Goal: Task Accomplishment & Management: Use online tool/utility

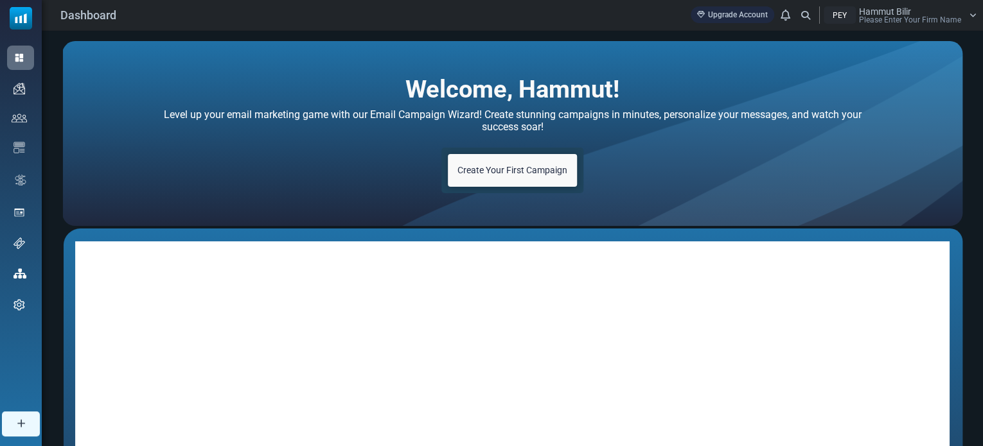
click at [531, 172] on span "Create Your First Campaign" at bounding box center [512, 170] width 110 height 10
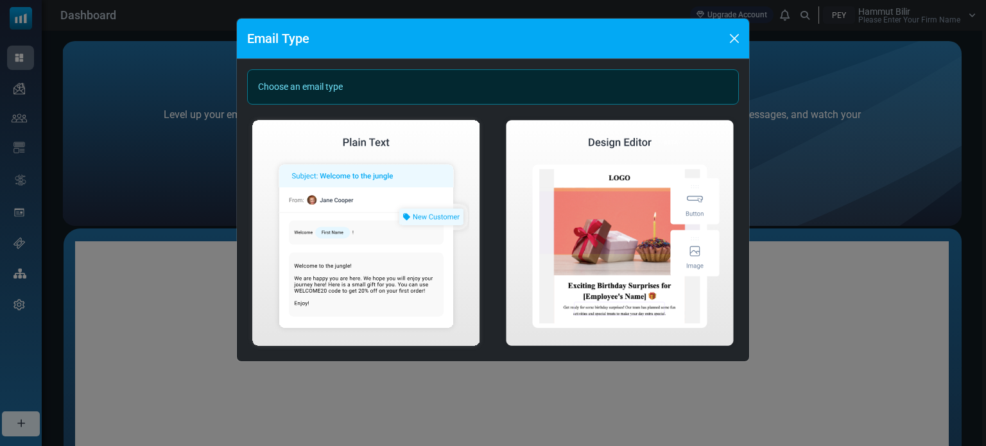
click at [360, 85] on div "Choose an email type" at bounding box center [493, 86] width 492 height 35
click at [341, 87] on div "Choose an email type" at bounding box center [493, 86] width 492 height 35
drag, startPoint x: 377, startPoint y: 126, endPoint x: 129, endPoint y: 302, distance: 304.4
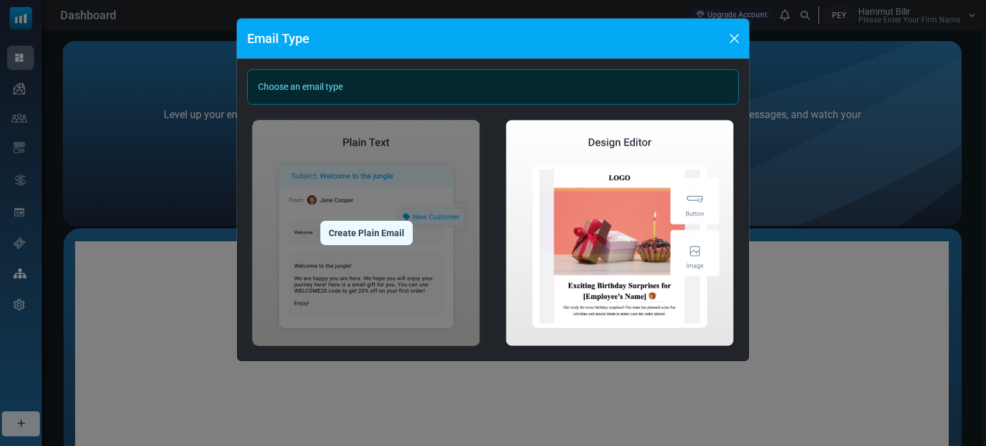
drag, startPoint x: 129, startPoint y: 302, endPoint x: 342, endPoint y: 320, distance: 214.0
click at [342, 320] on img at bounding box center [366, 233] width 238 height 236
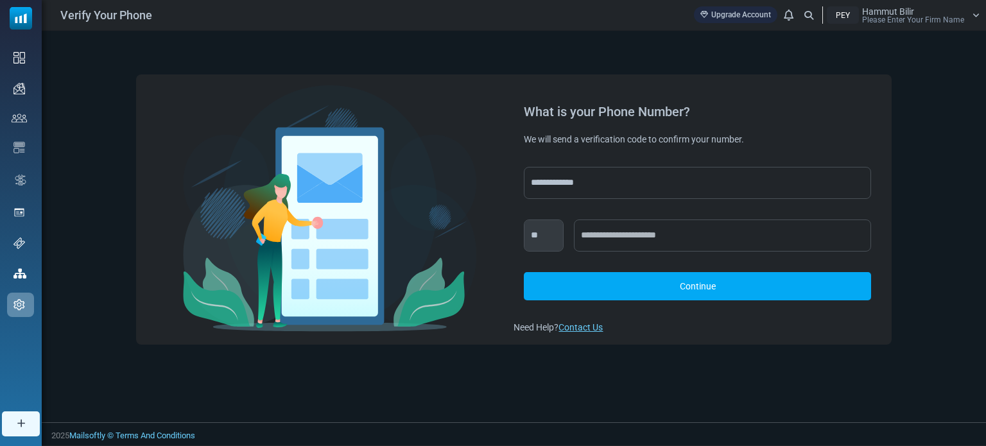
drag, startPoint x: 317, startPoint y: 323, endPoint x: 180, endPoint y: 380, distance: 148.6
drag, startPoint x: 180, startPoint y: 380, endPoint x: 442, endPoint y: 100, distance: 383.5
click at [442, 100] on img at bounding box center [330, 208] width 294 height 247
